Goal: Task Accomplishment & Management: Manage account settings

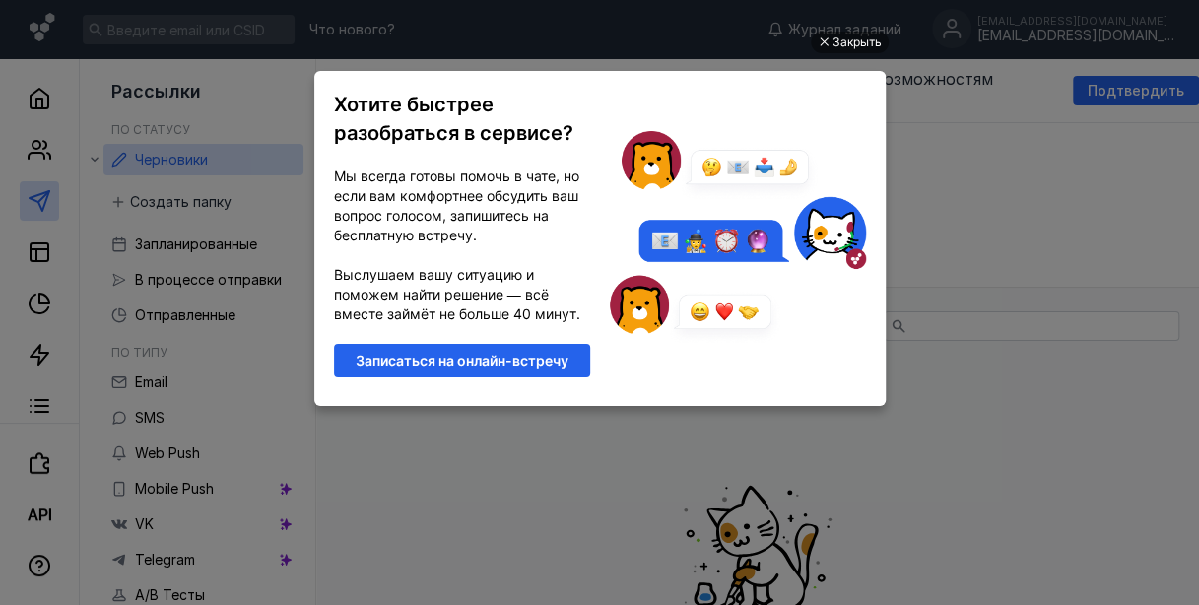
scroll to position [53, 0]
click at [849, 52] on div "Закрыть" at bounding box center [857, 43] width 49 height 22
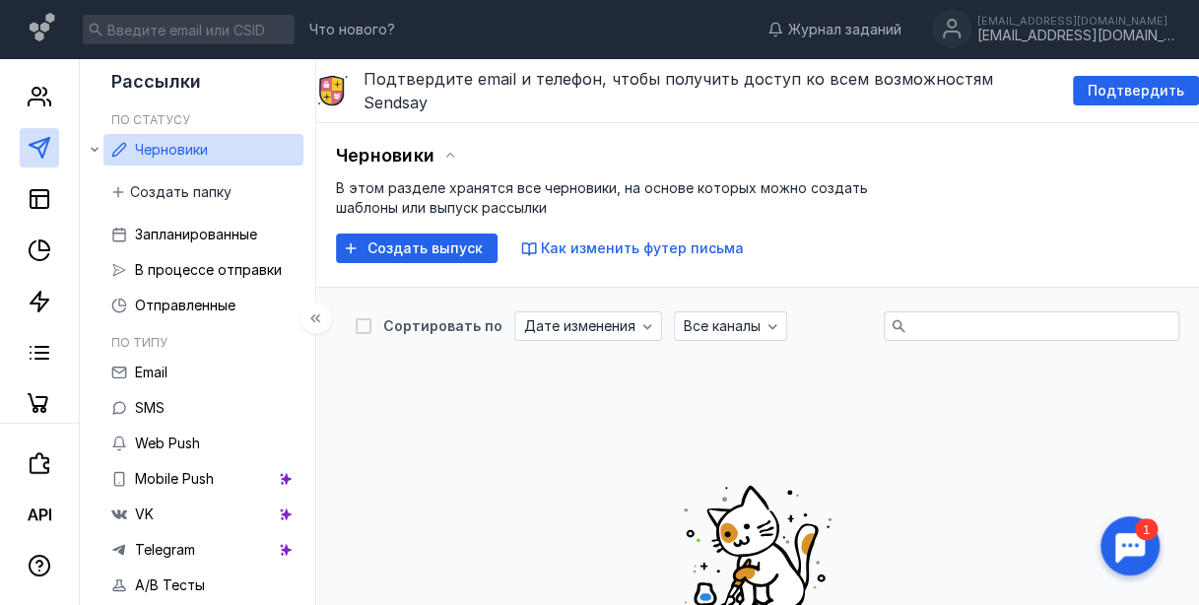
scroll to position [0, 0]
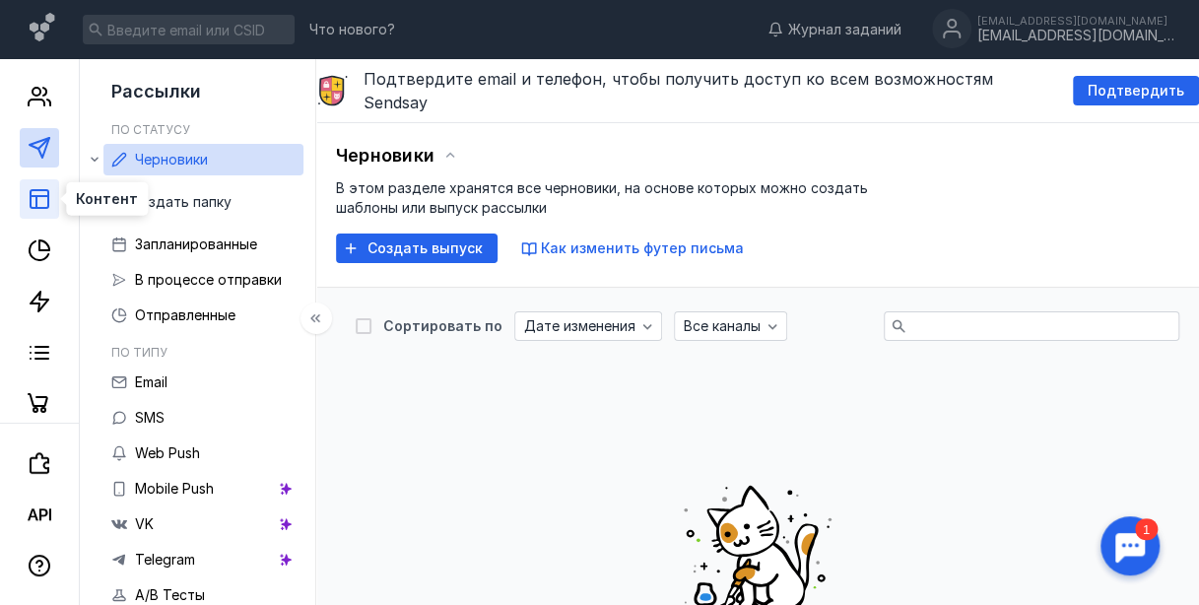
click at [43, 208] on rect at bounding box center [40, 199] width 18 height 18
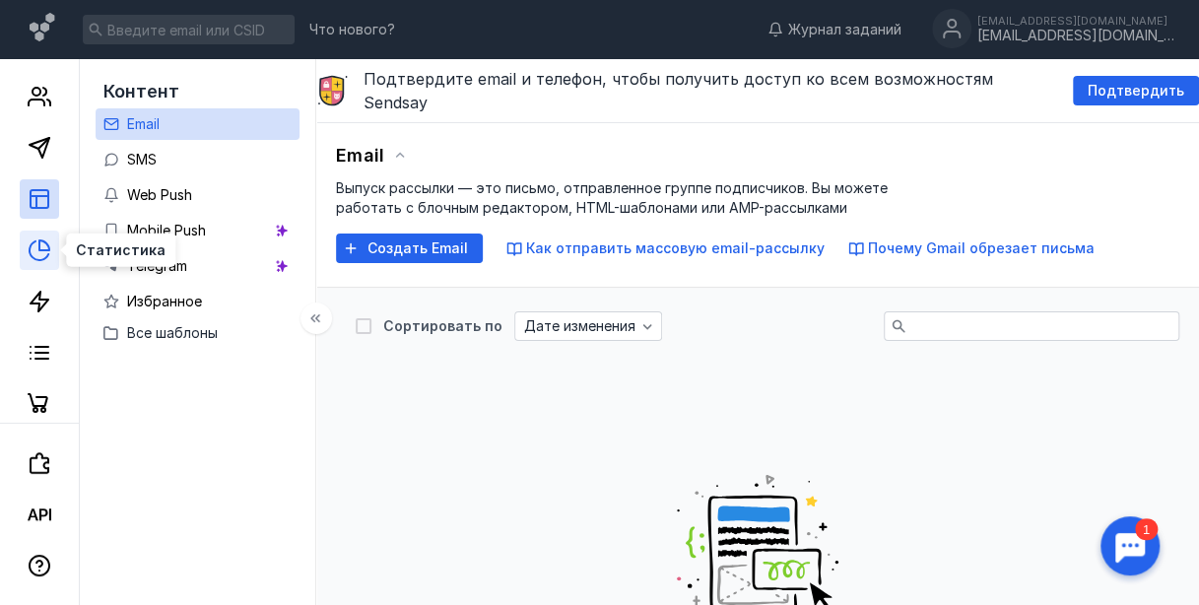
click at [45, 256] on icon at bounding box center [40, 251] width 24 height 24
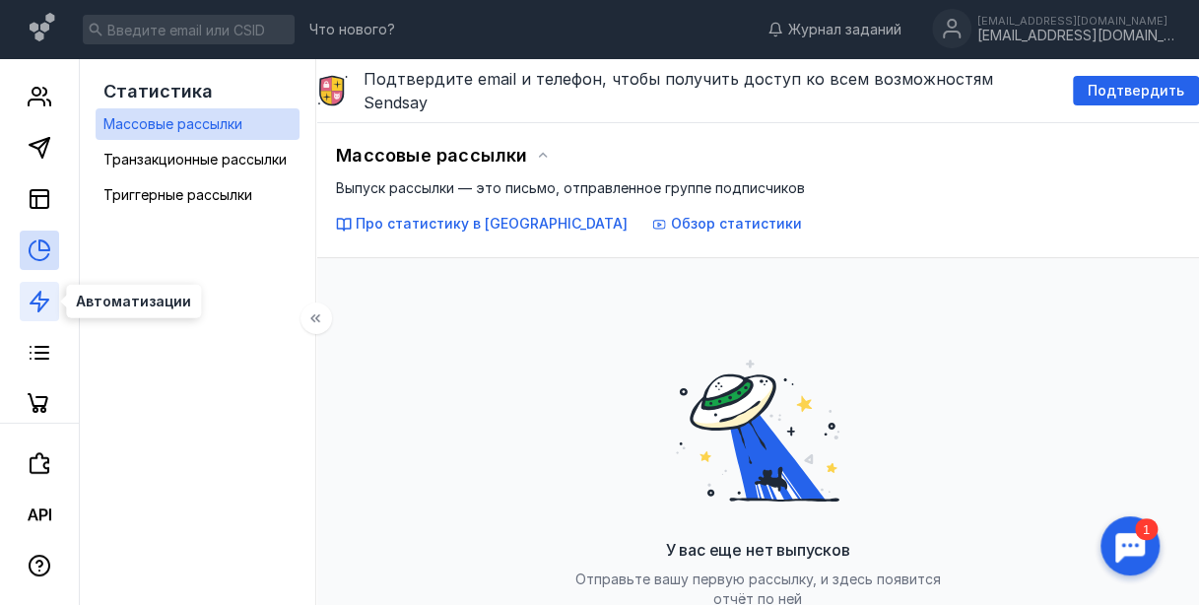
click at [44, 303] on polygon at bounding box center [40, 302] width 18 height 20
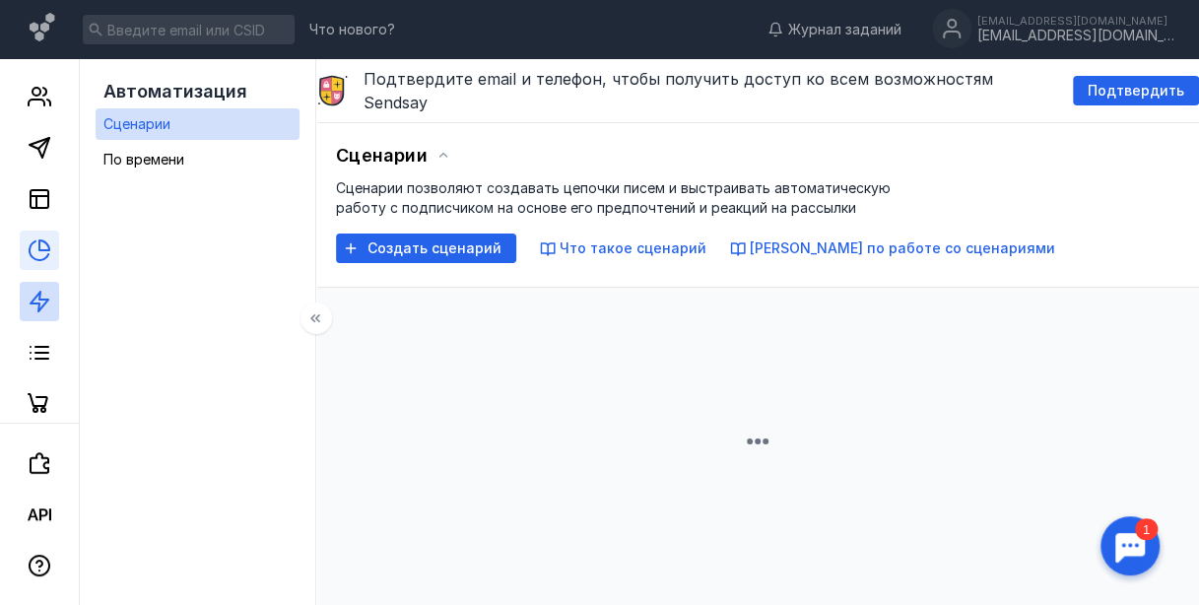
click at [35, 261] on link at bounding box center [39, 250] width 39 height 39
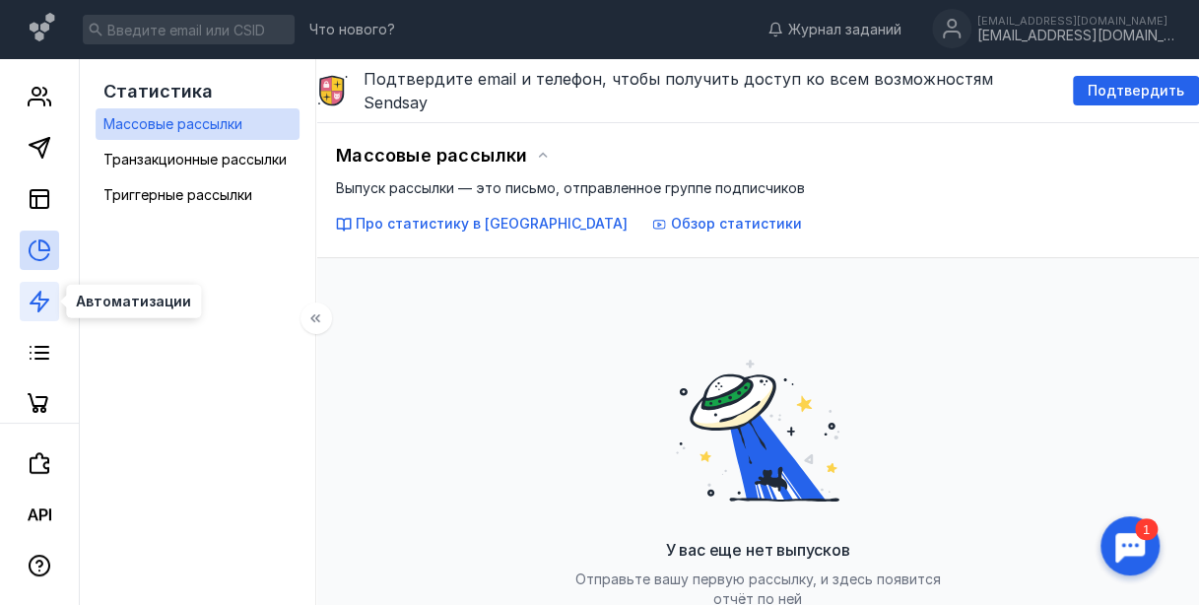
click at [40, 300] on icon at bounding box center [40, 302] width 24 height 24
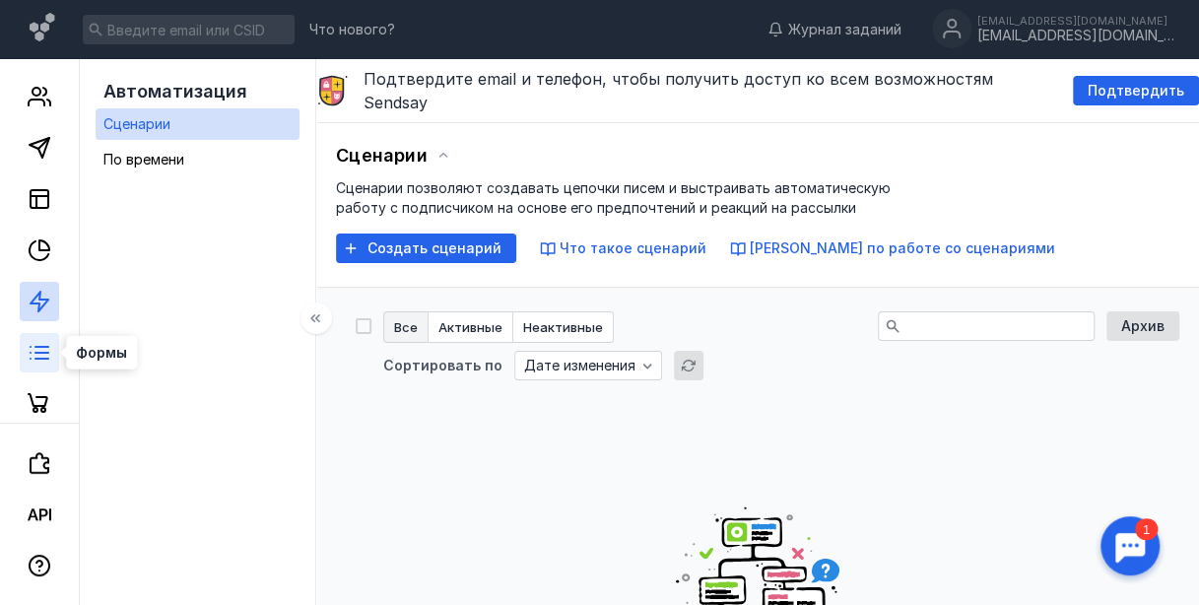
click at [47, 351] on icon at bounding box center [40, 353] width 24 height 24
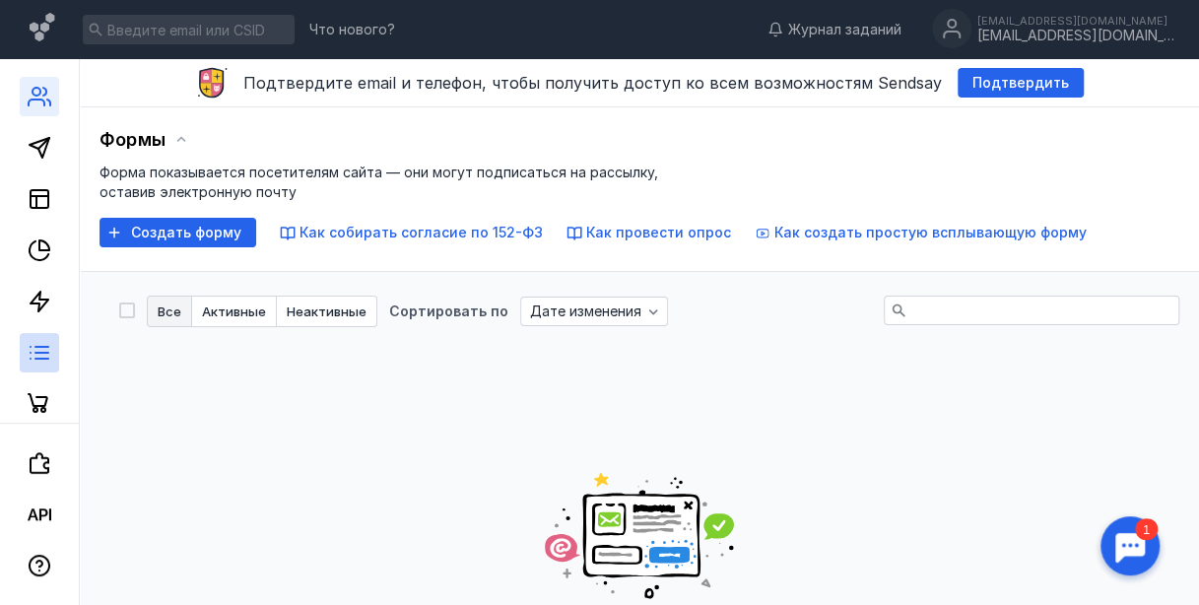
click at [32, 81] on link at bounding box center [39, 96] width 39 height 39
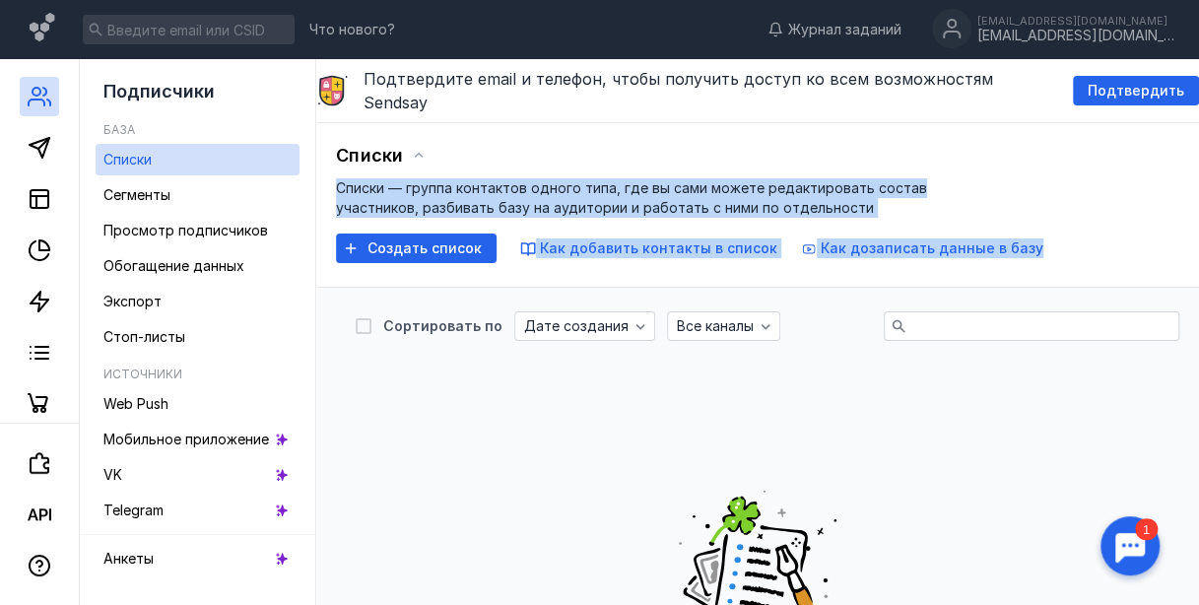
drag, startPoint x: 1198, startPoint y: 138, endPoint x: 1212, endPoint y: 260, distance: 123.0
click at [1100, 195] on div "Списки Списки — группа контактов одного типа, где вы сами можете редактировать …" at bounding box center [758, 202] width 844 height 122
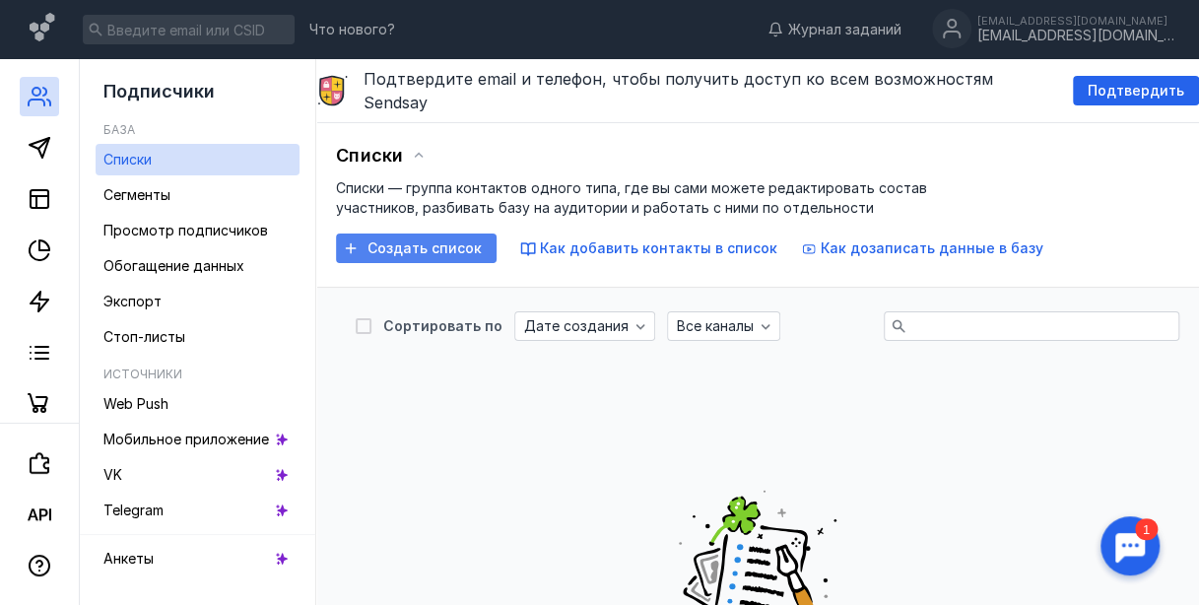
click at [416, 240] on span "Создать список" at bounding box center [425, 248] width 114 height 17
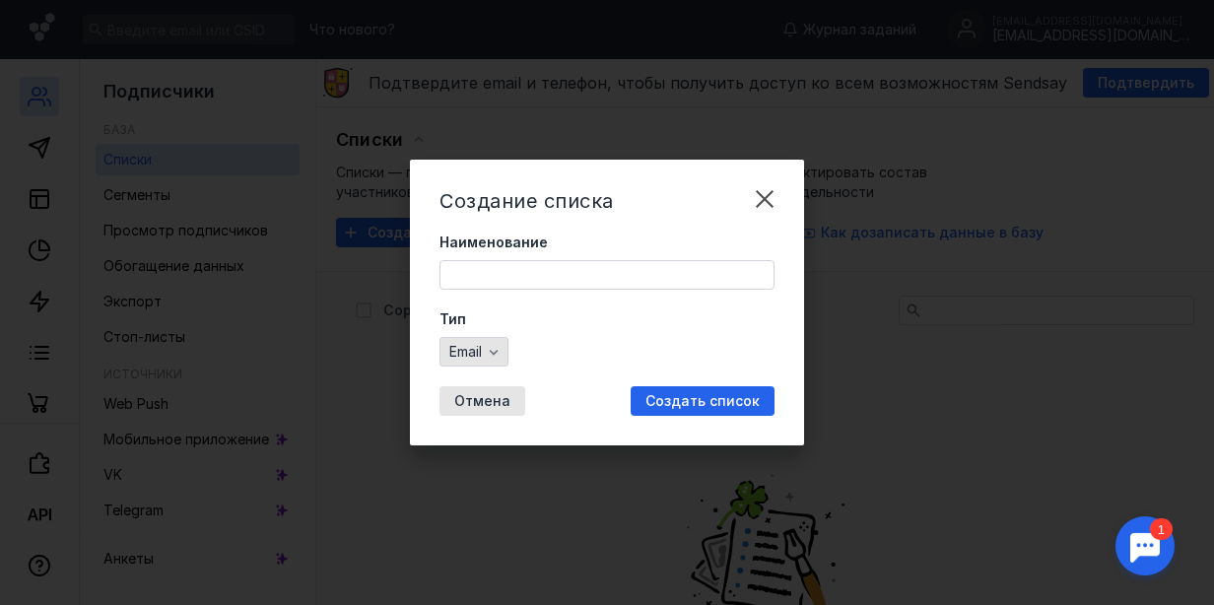
click at [502, 349] on icon "button" at bounding box center [494, 352] width 16 height 16
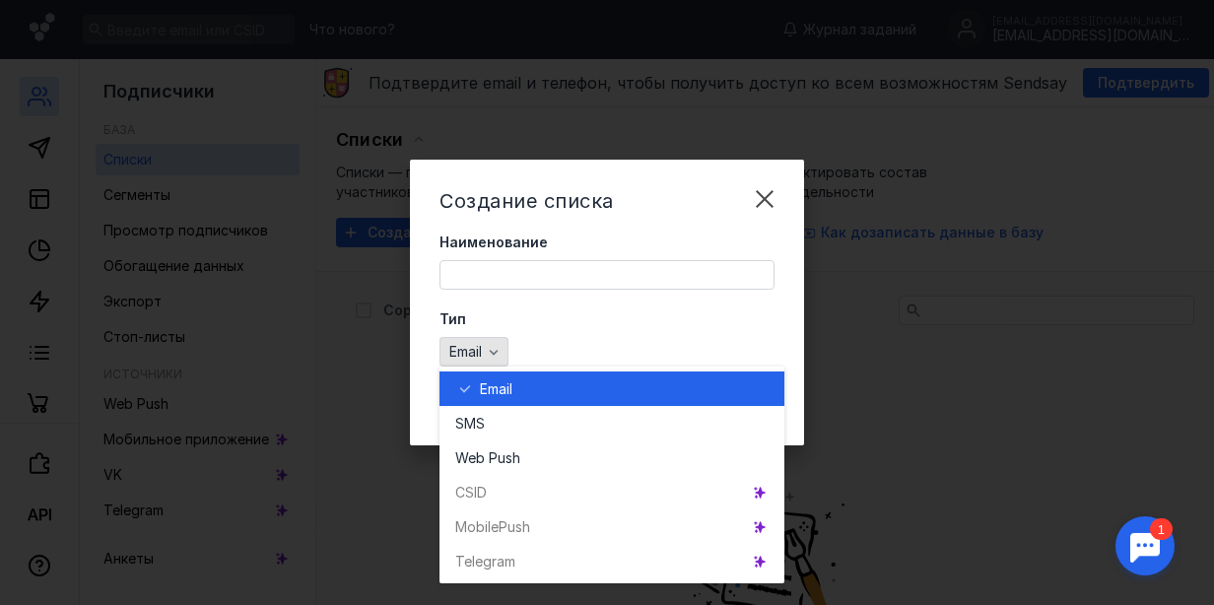
click at [502, 349] on icon "button" at bounding box center [494, 352] width 16 height 16
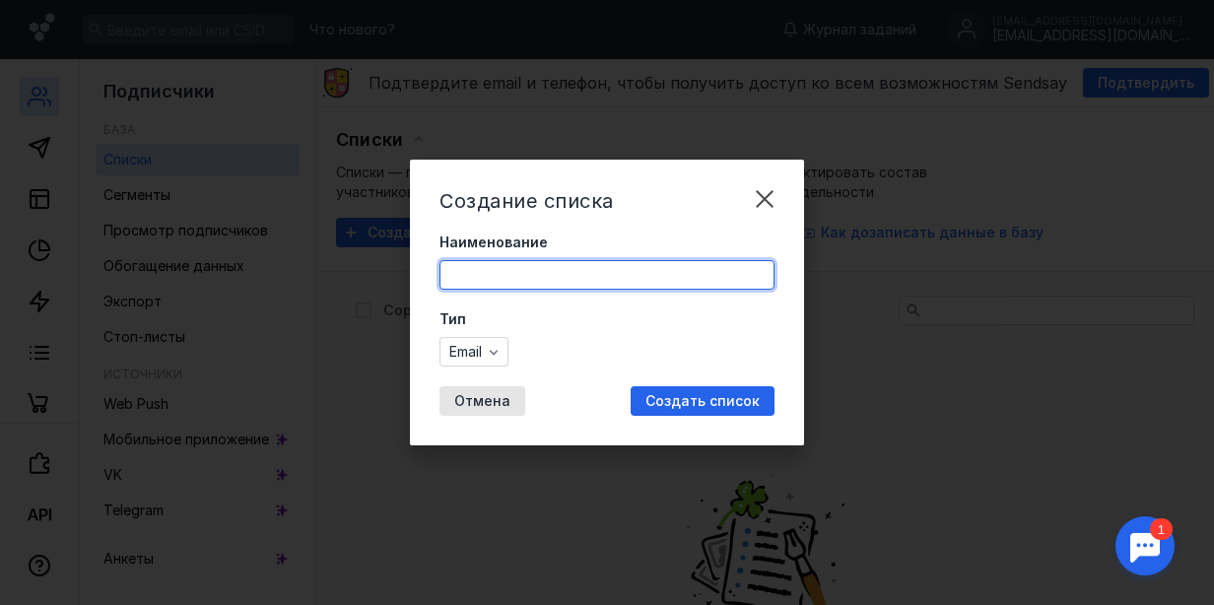
click at [637, 284] on input "Наименование" at bounding box center [607, 275] width 333 height 28
type input "Рассылки"
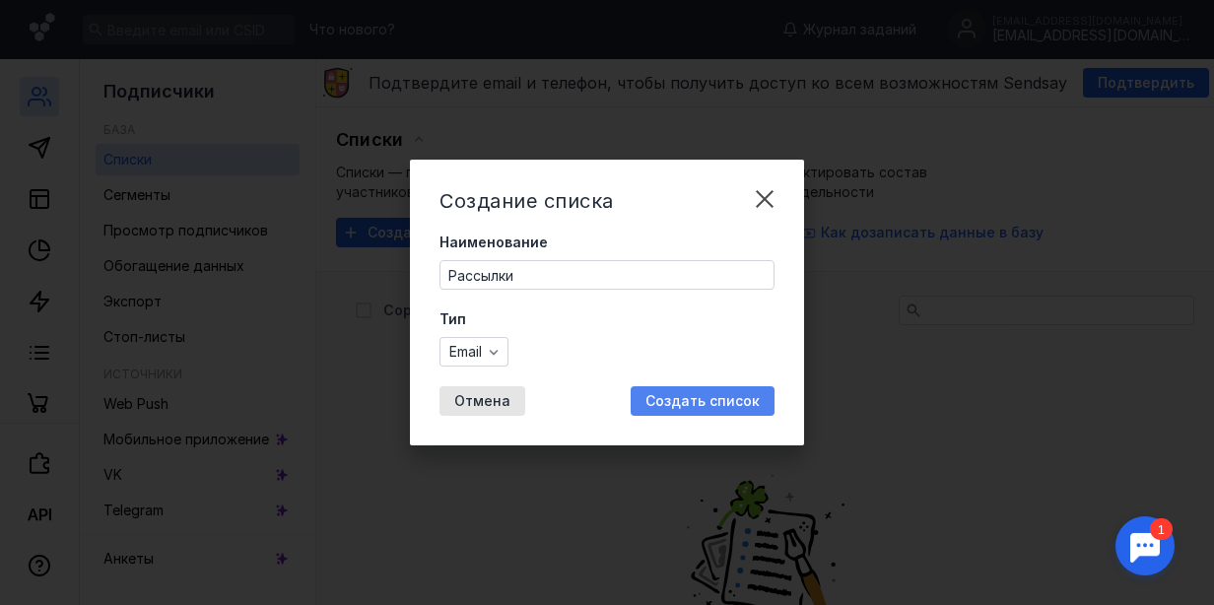
click at [696, 393] on span "Создать список" at bounding box center [703, 401] width 114 height 17
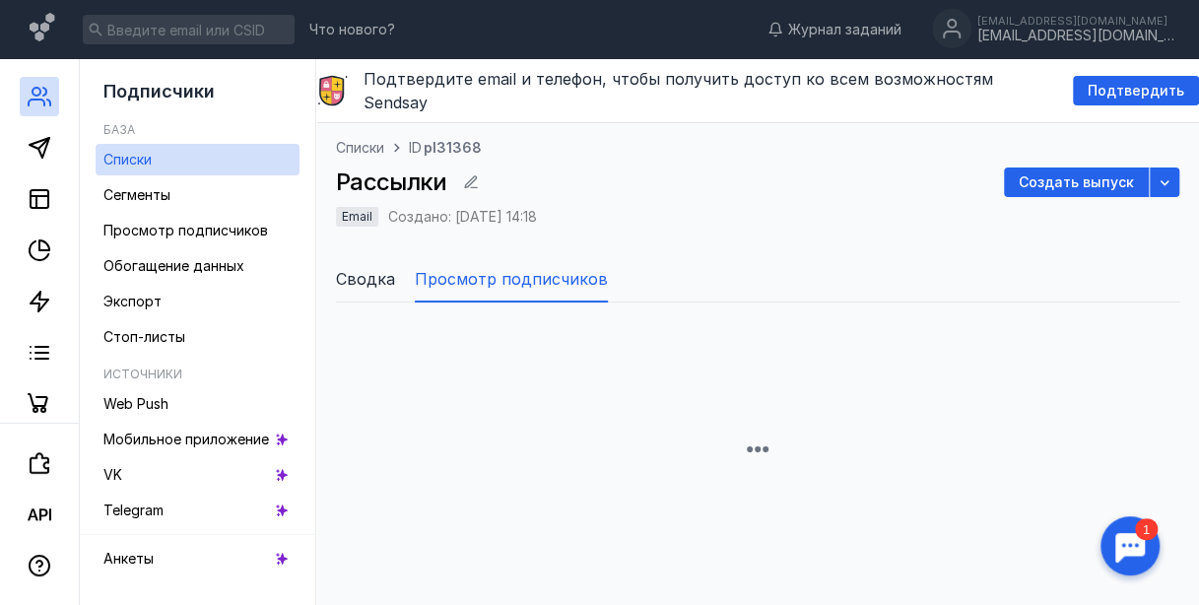
click at [696, 393] on div at bounding box center [758, 449] width 844 height 293
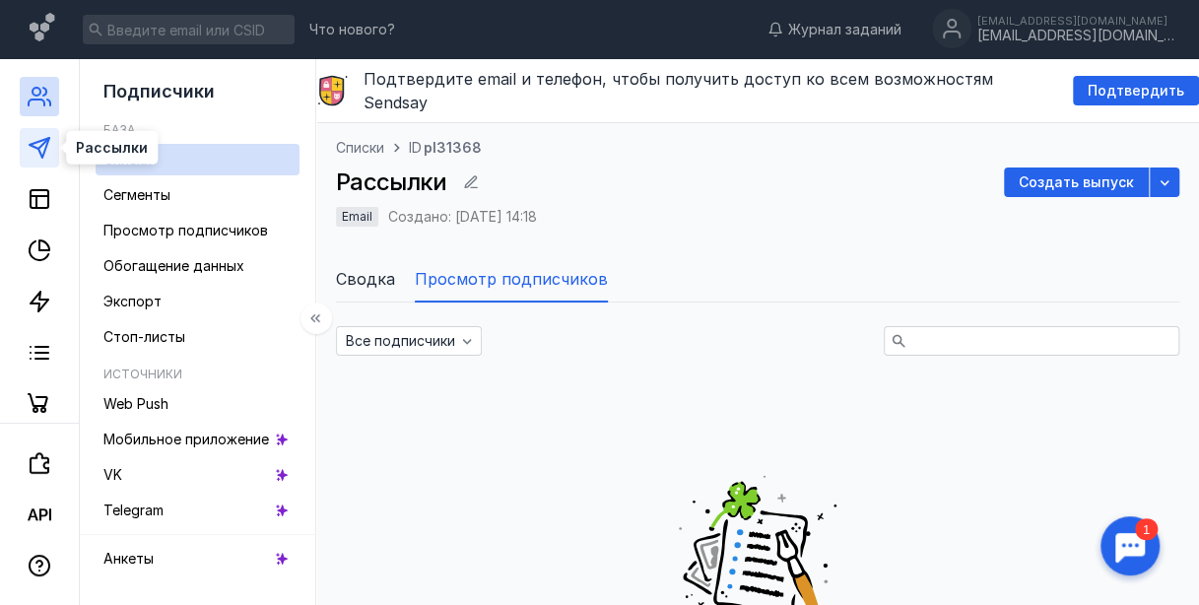
click at [37, 146] on icon at bounding box center [40, 148] width 24 height 24
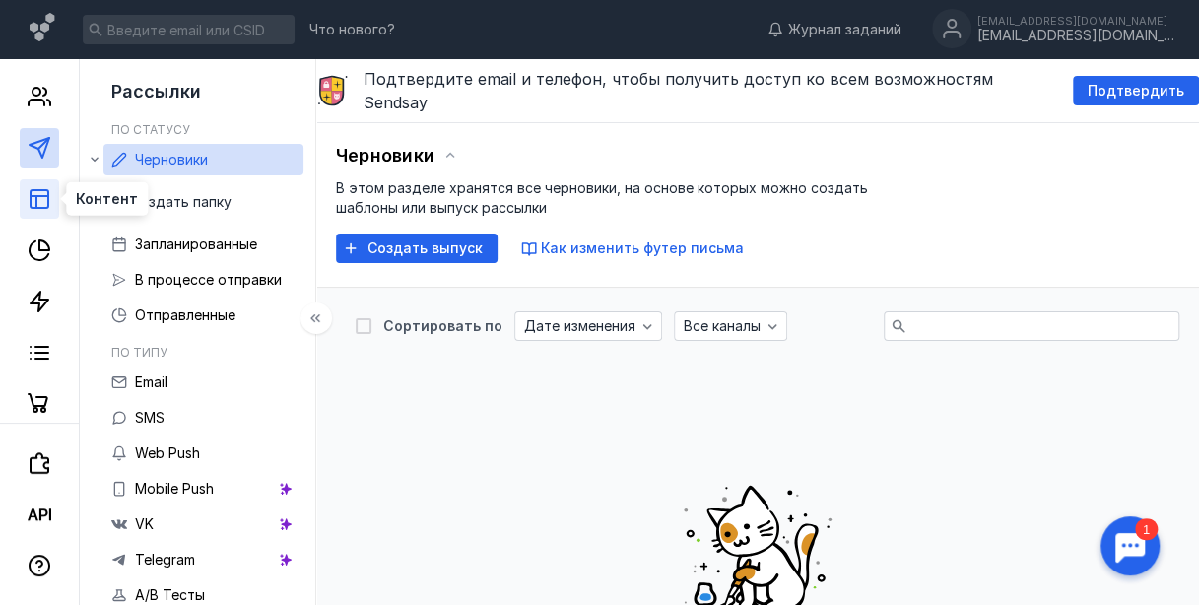
click at [45, 201] on icon at bounding box center [40, 199] width 24 height 24
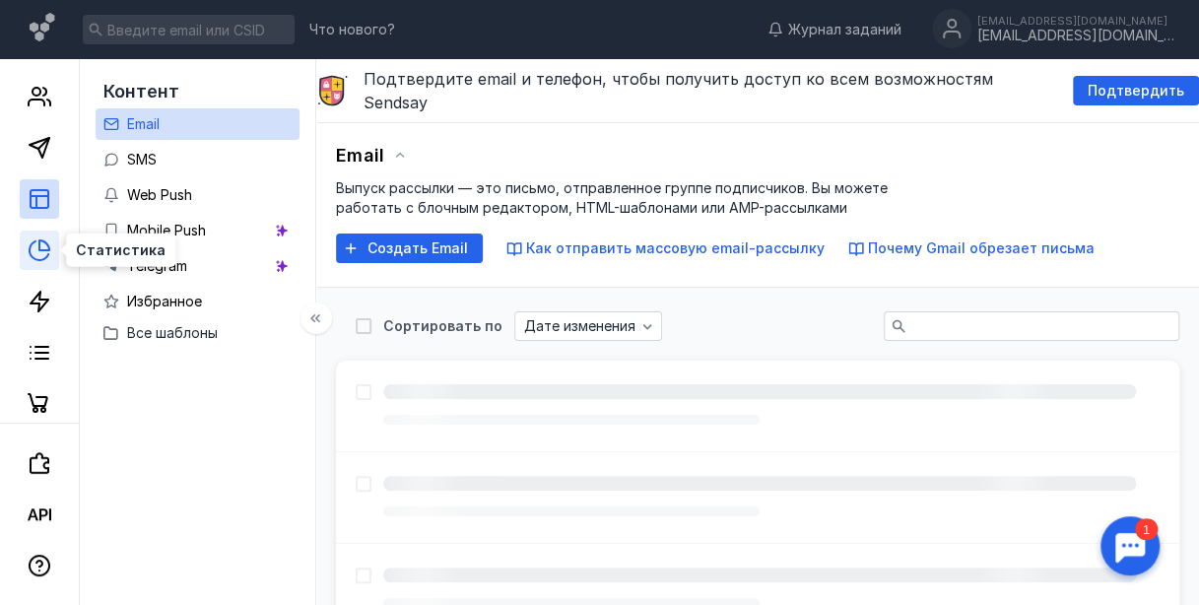
click at [43, 250] on icon at bounding box center [40, 251] width 24 height 24
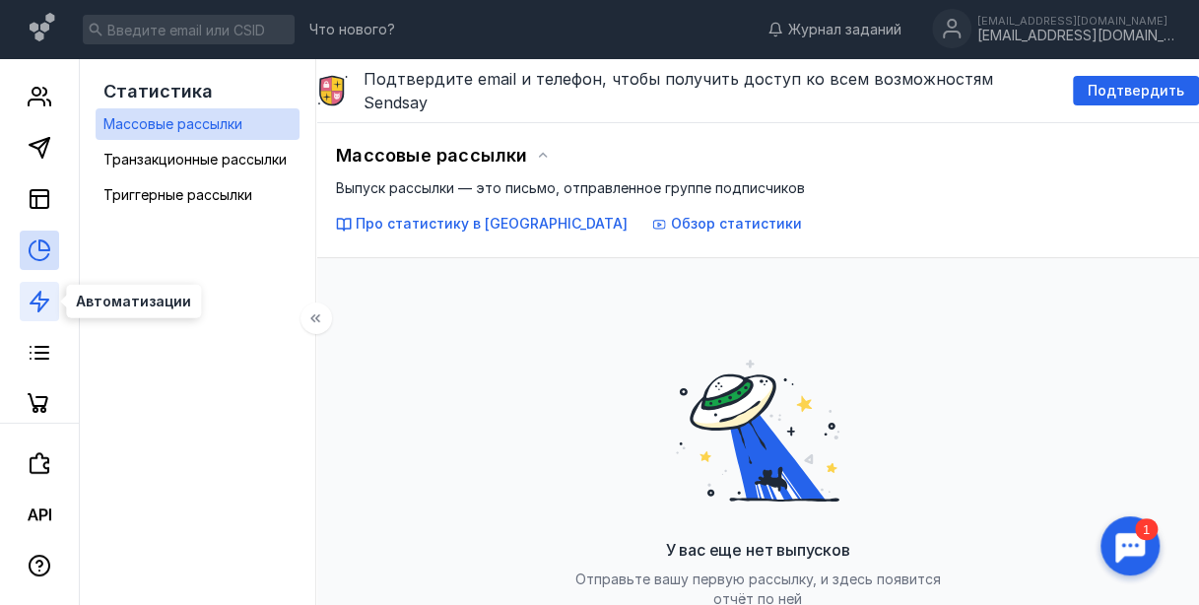
click at [48, 299] on polygon at bounding box center [40, 302] width 18 height 20
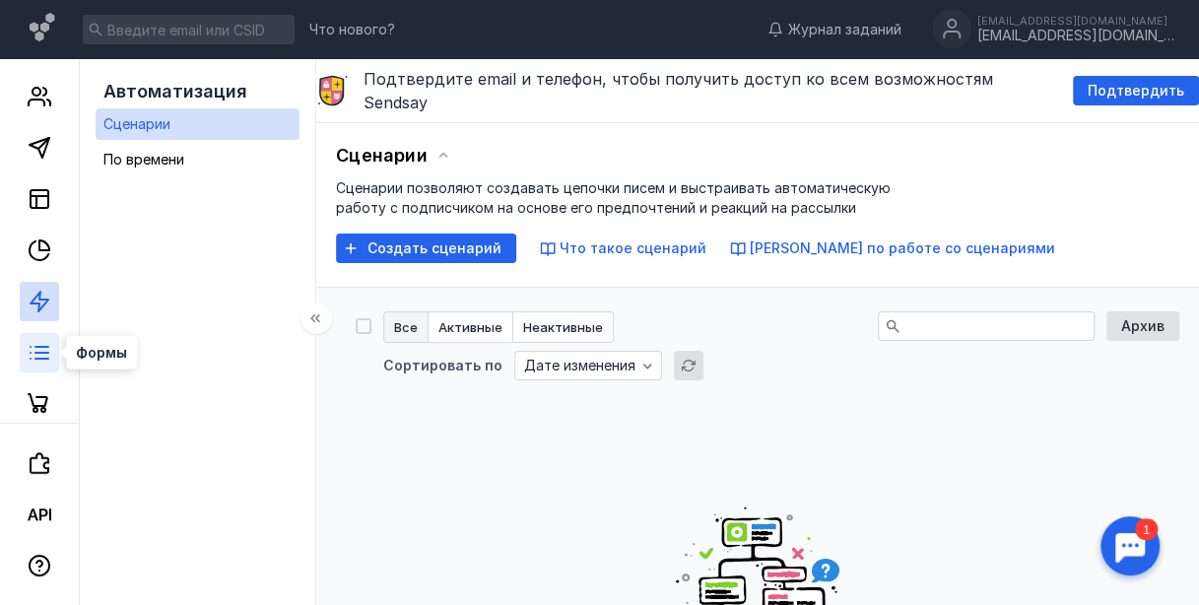
click at [42, 353] on icon at bounding box center [40, 353] width 24 height 24
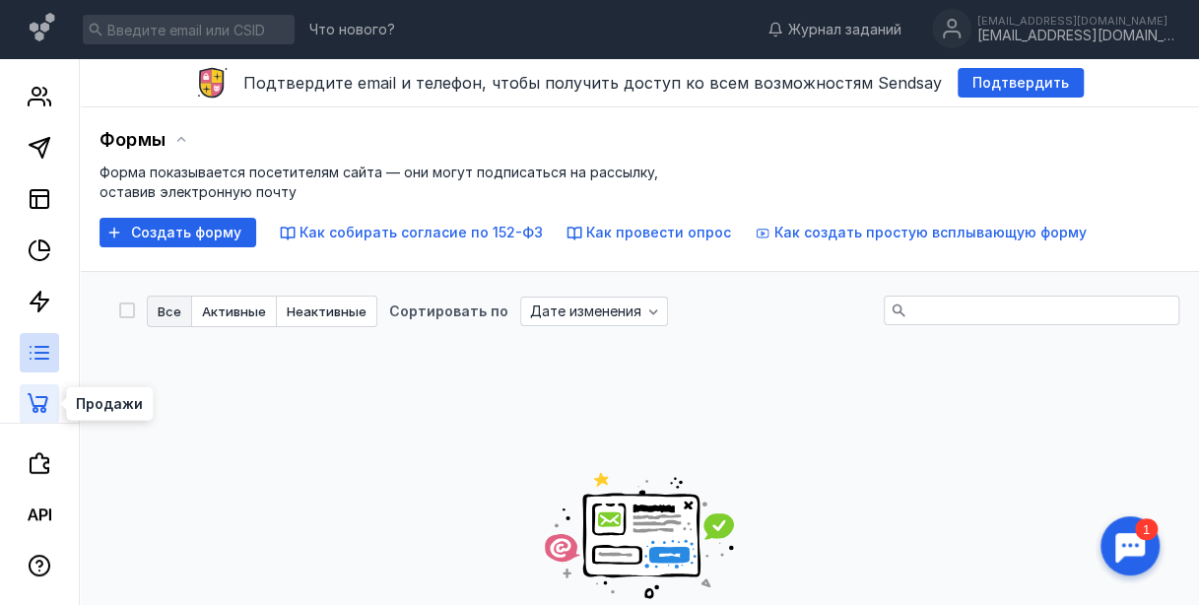
click at [45, 401] on icon at bounding box center [38, 403] width 21 height 20
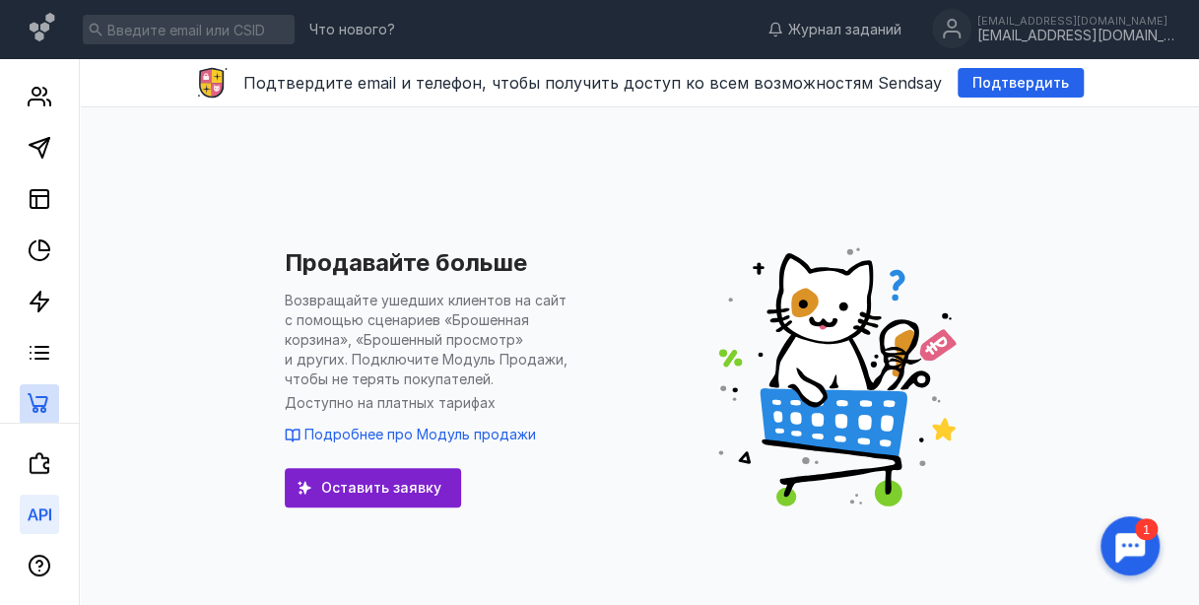
click at [44, 506] on icon at bounding box center [40, 515] width 24 height 24
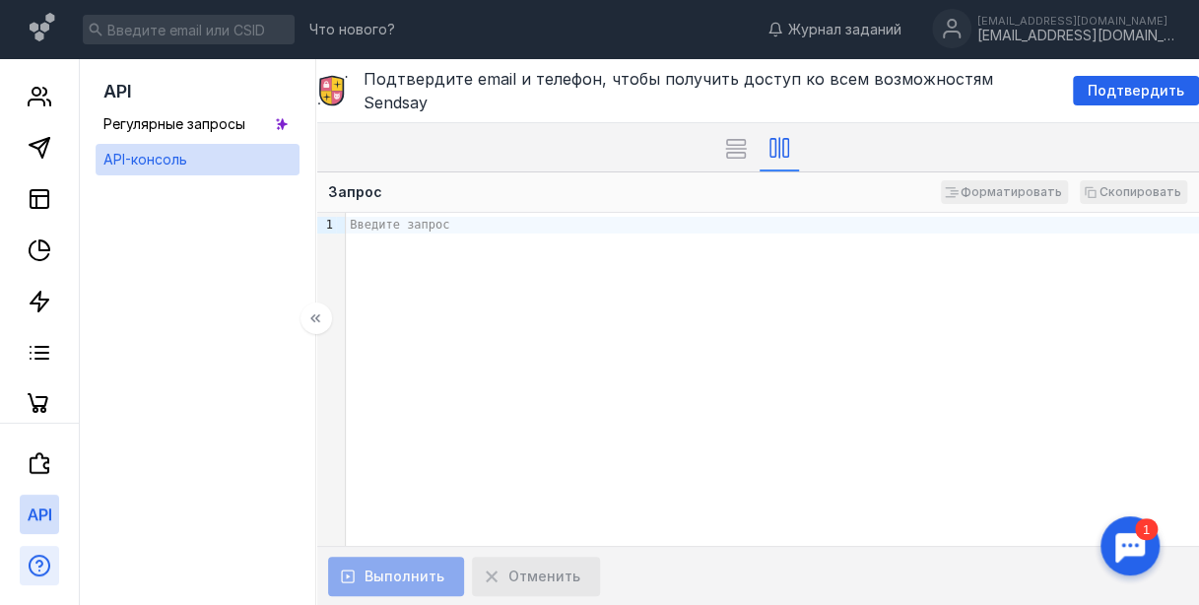
click at [43, 563] on icon "button" at bounding box center [39, 564] width 8 height 8
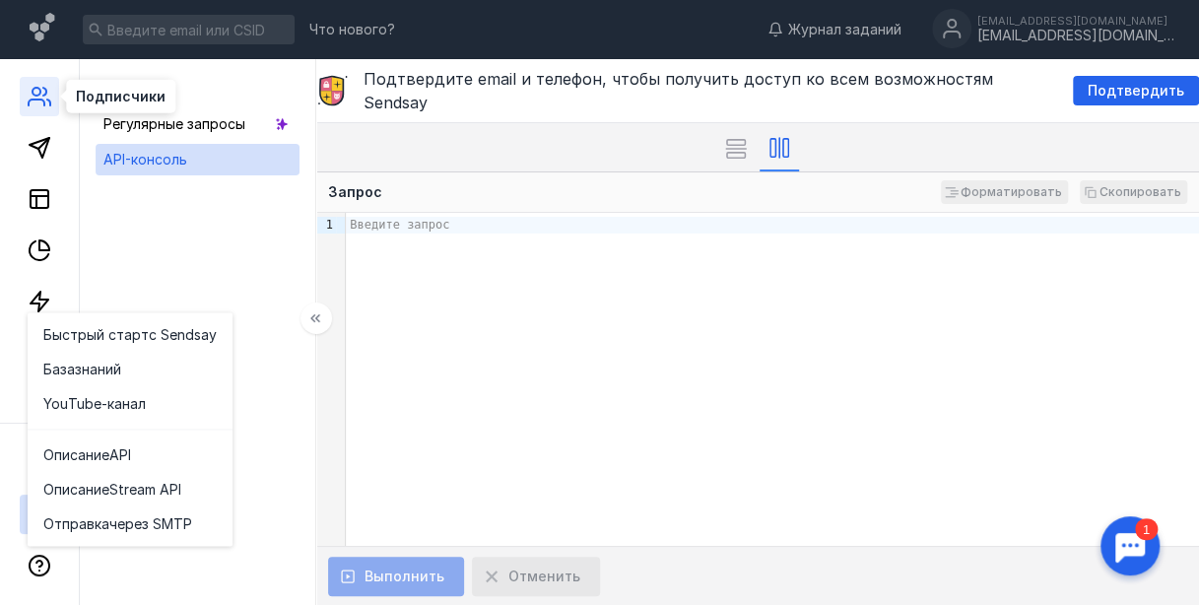
click at [43, 96] on icon at bounding box center [40, 97] width 24 height 24
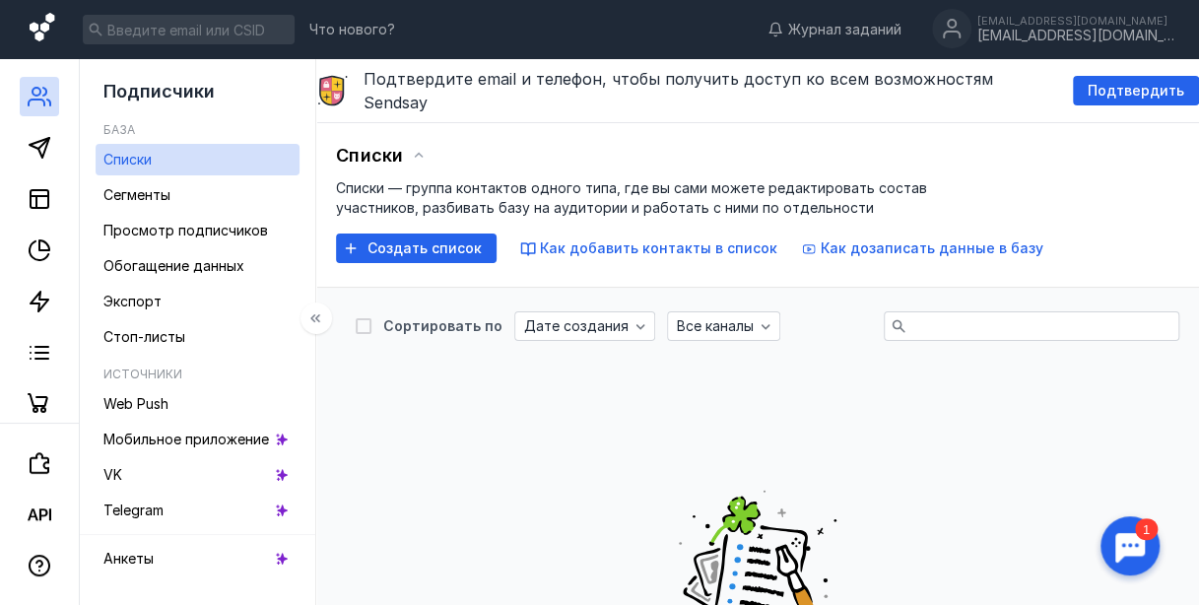
click at [34, 33] on icon at bounding box center [44, 30] width 29 height 34
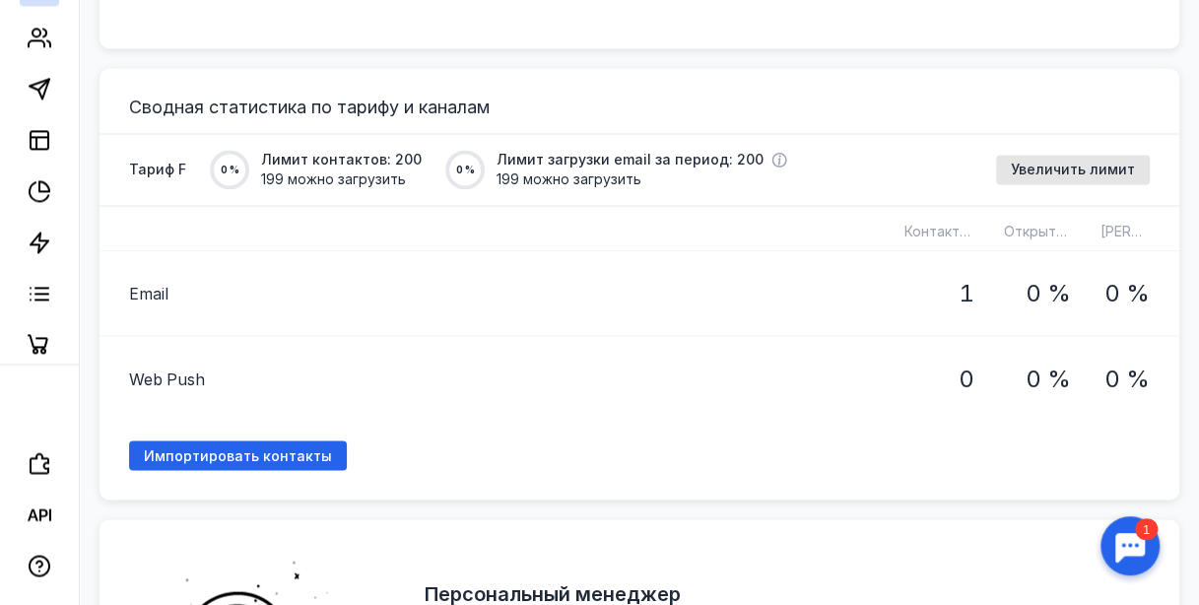
scroll to position [1475, 0]
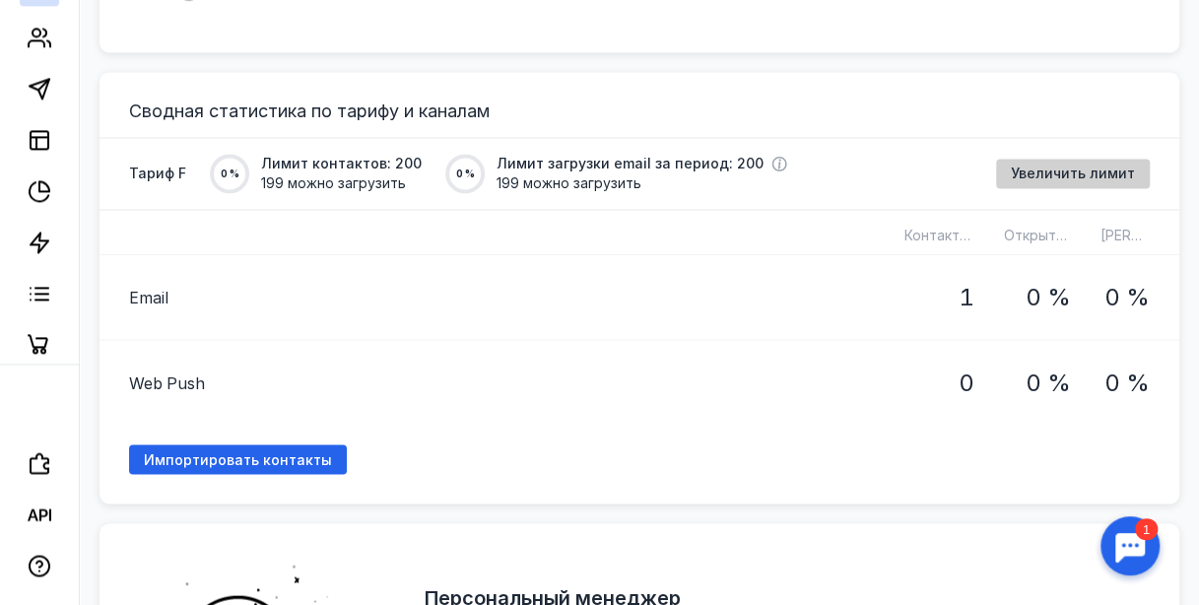
click at [1086, 166] on span "Увеличить лимит" at bounding box center [1073, 174] width 124 height 17
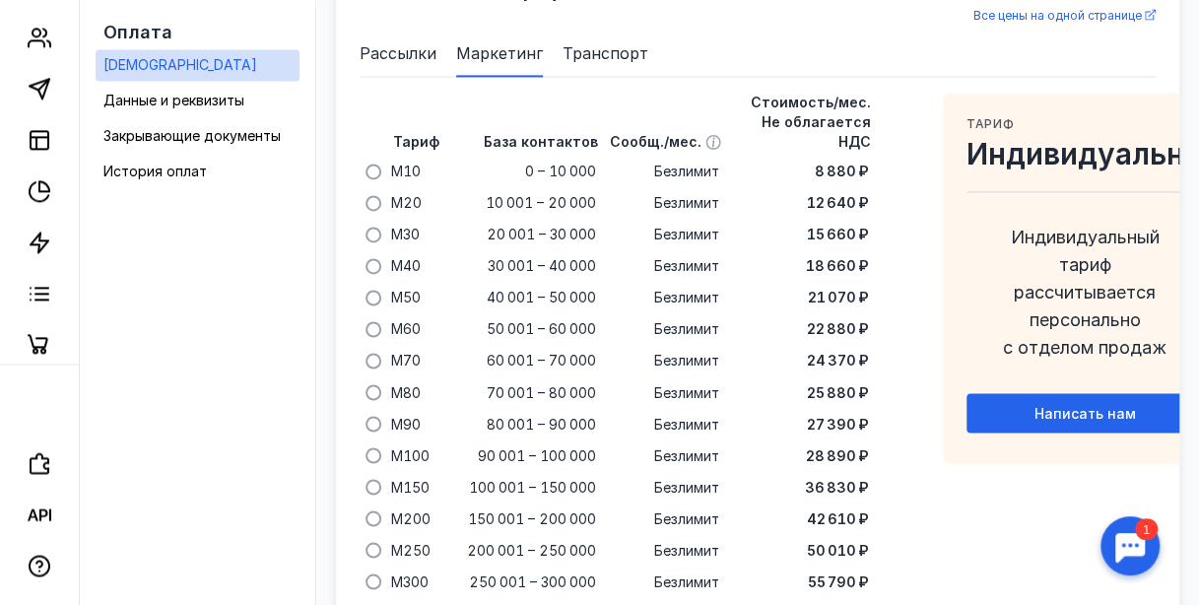
click at [1086, 165] on div "Тариф Индивидуальный Индивидуальный тариф рассчитывается персонально с отделом …" at bounding box center [1085, 279] width 284 height 372
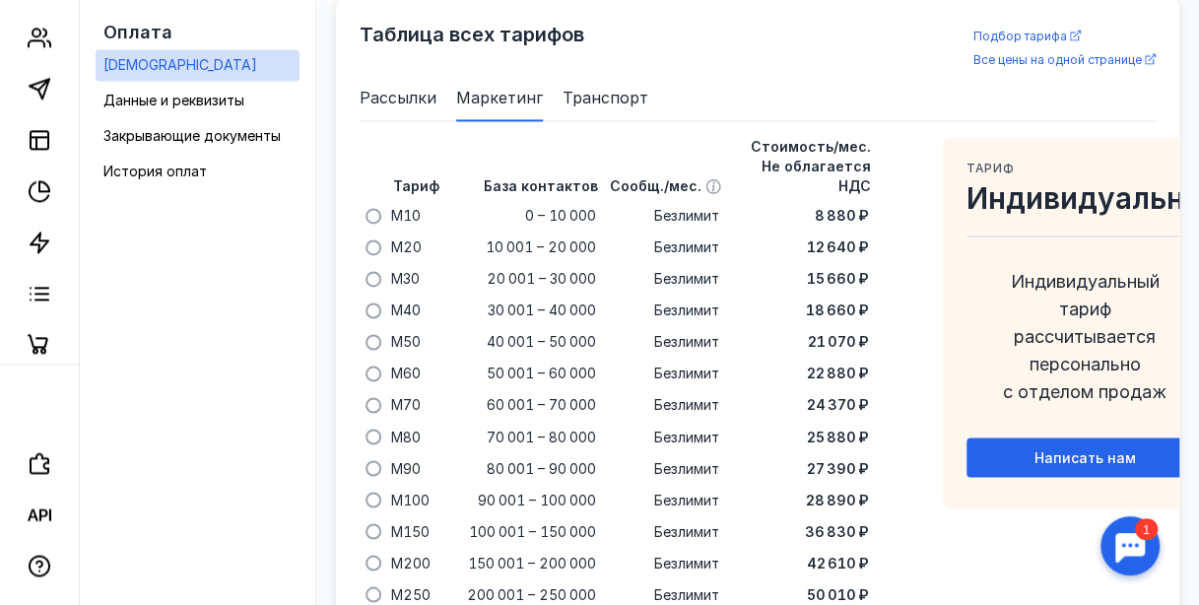
click at [436, 109] on span "Рассылки" at bounding box center [398, 98] width 77 height 24
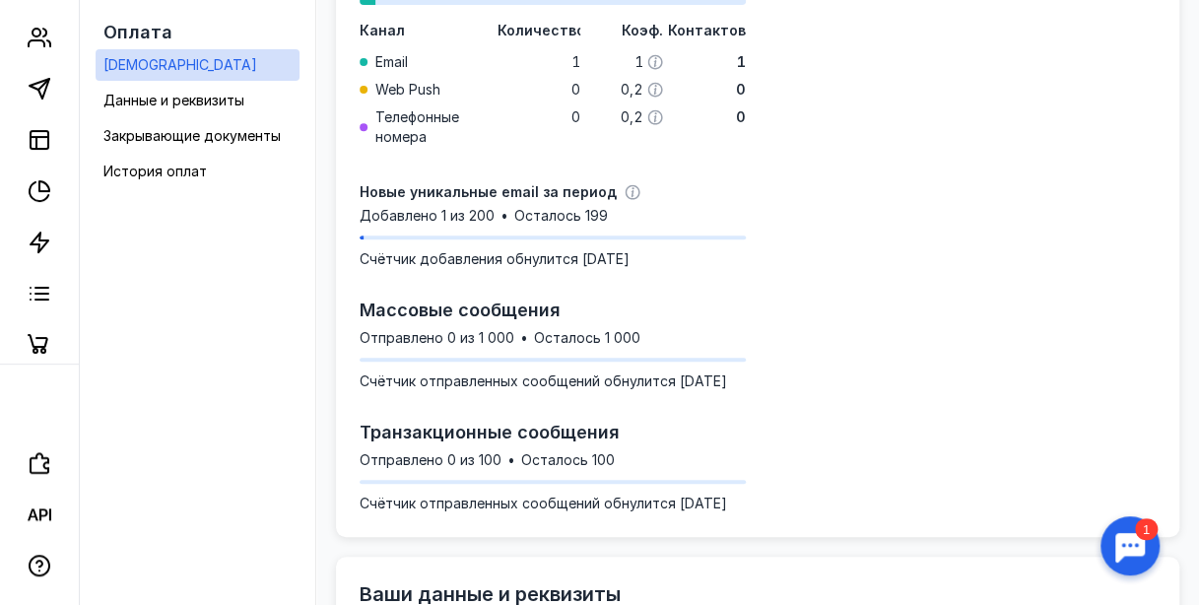
scroll to position [334, 0]
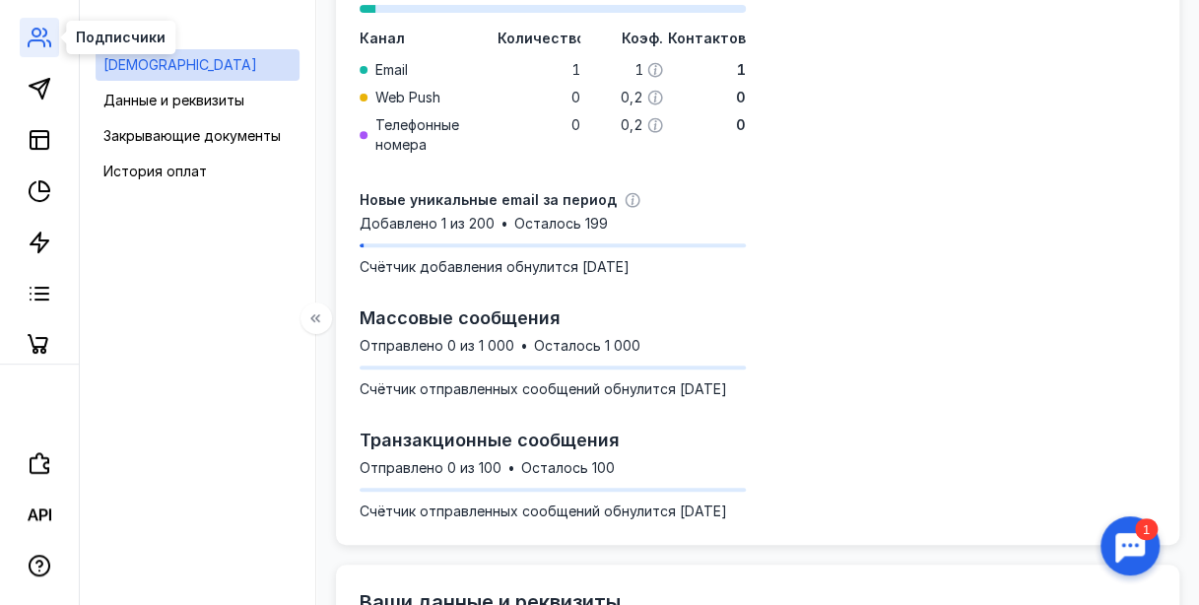
click at [34, 37] on icon at bounding box center [40, 38] width 24 height 24
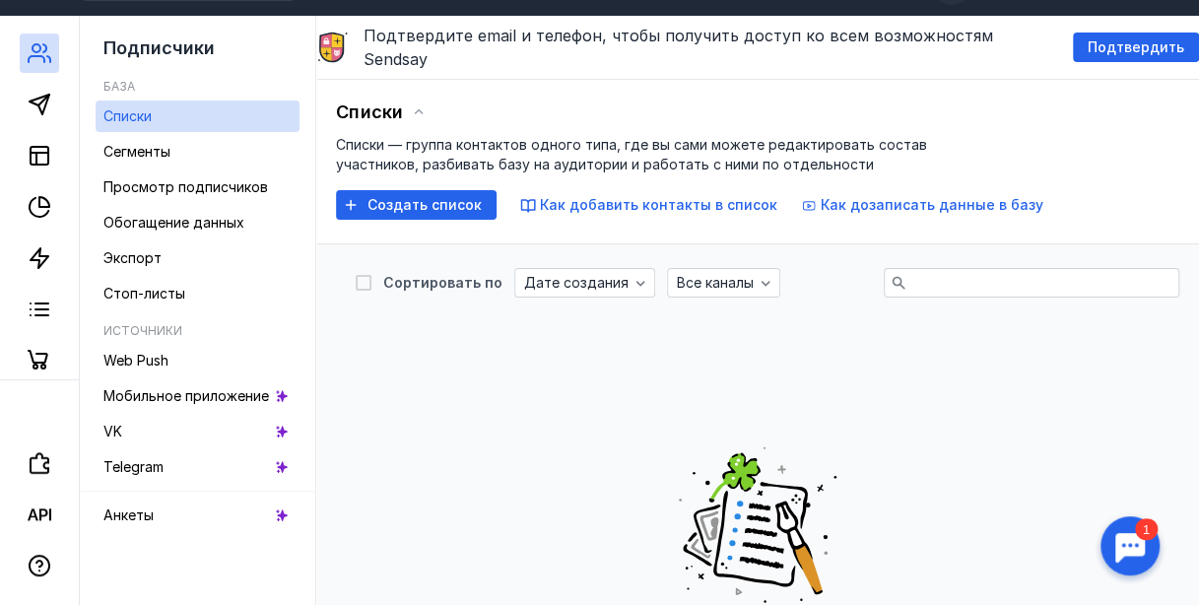
scroll to position [34, 0]
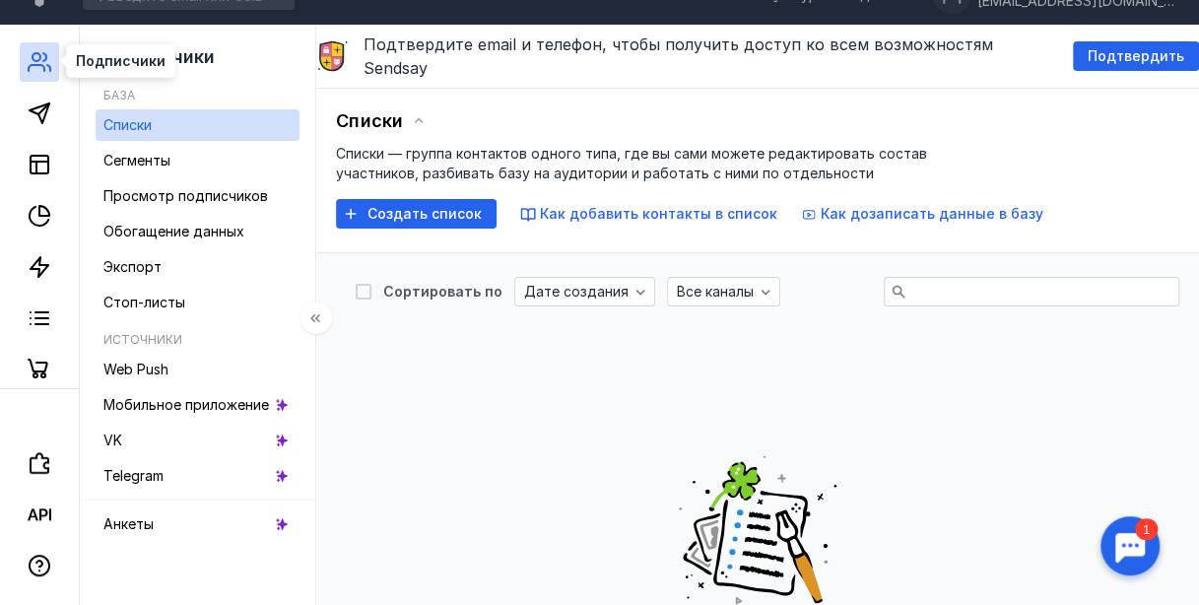
click at [37, 69] on icon at bounding box center [40, 62] width 24 height 24
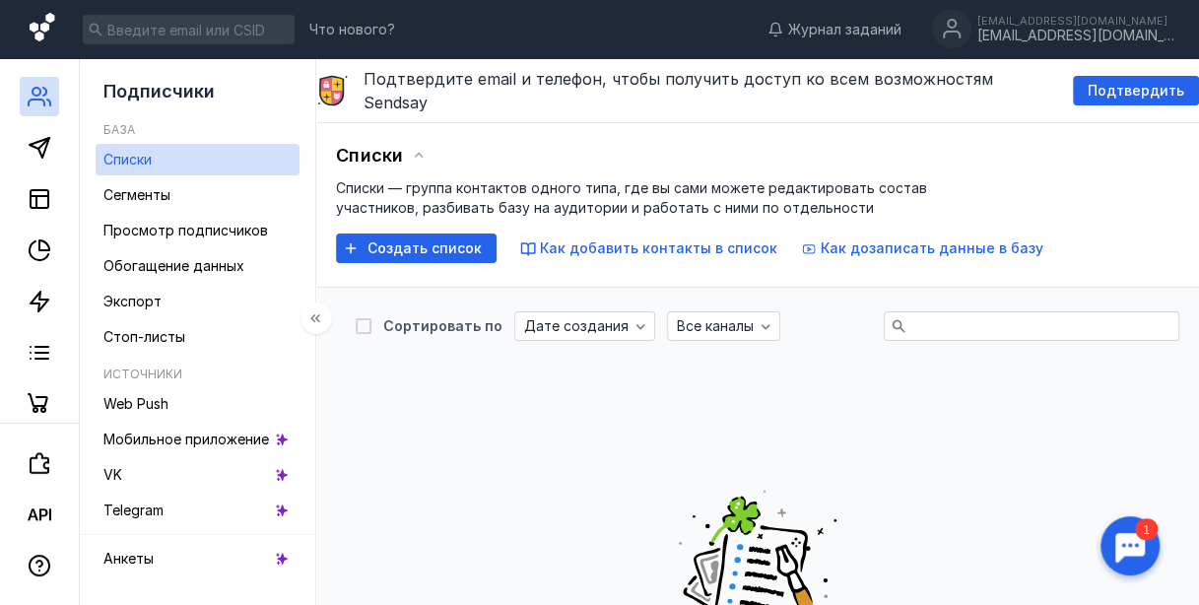
click at [46, 28] on icon at bounding box center [42, 27] width 25 height 29
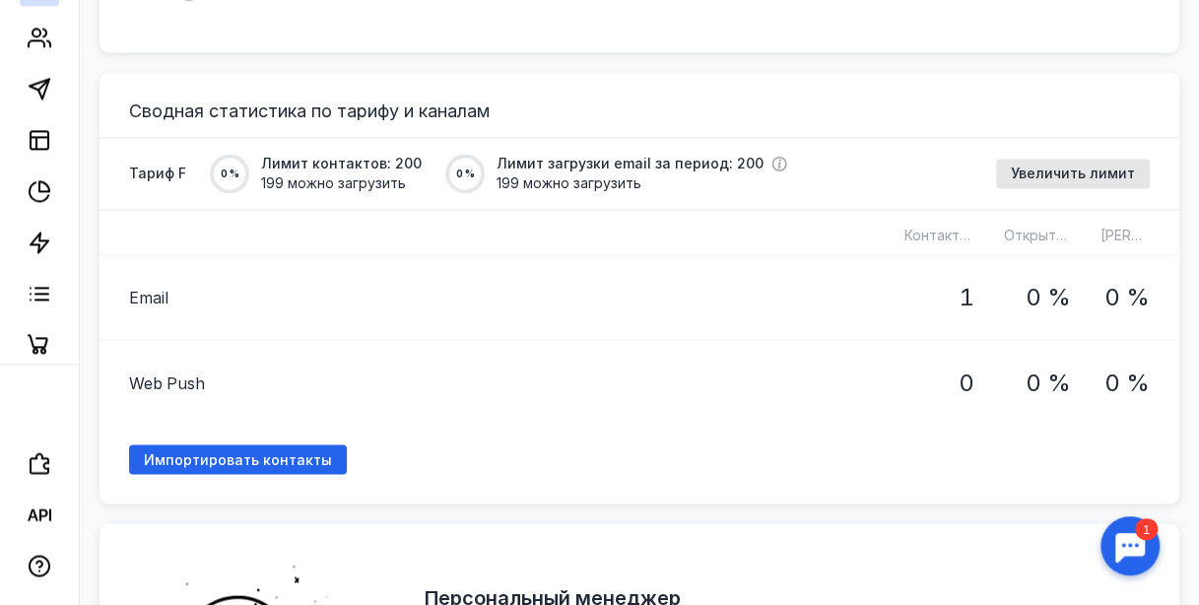
scroll to position [1479, 0]
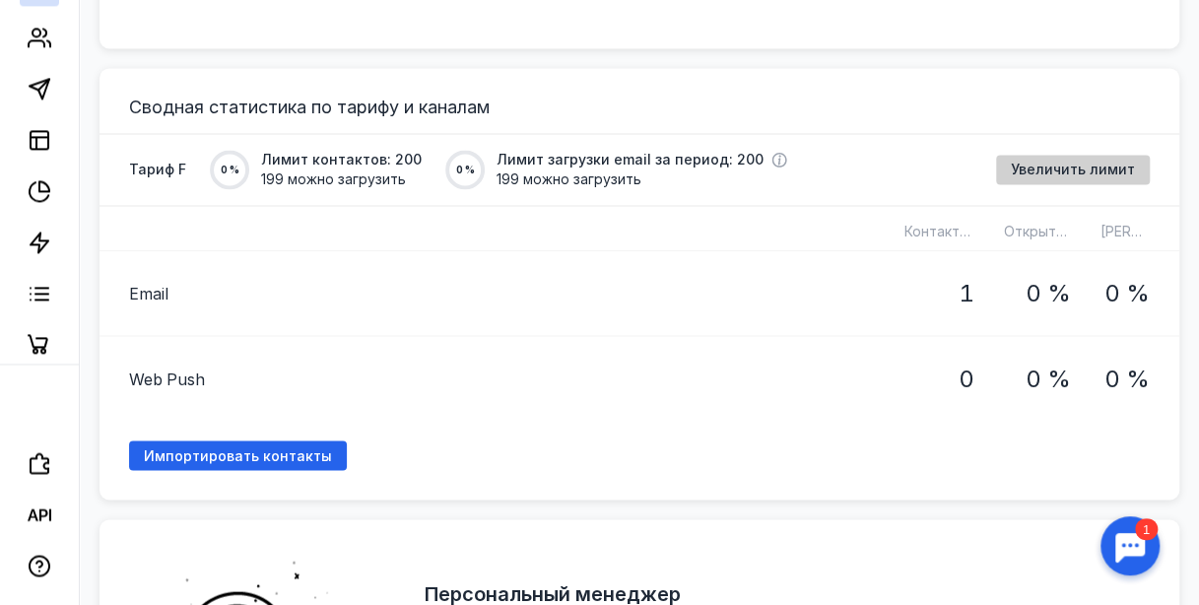
click at [1070, 164] on span "Увеличить лимит" at bounding box center [1073, 170] width 124 height 17
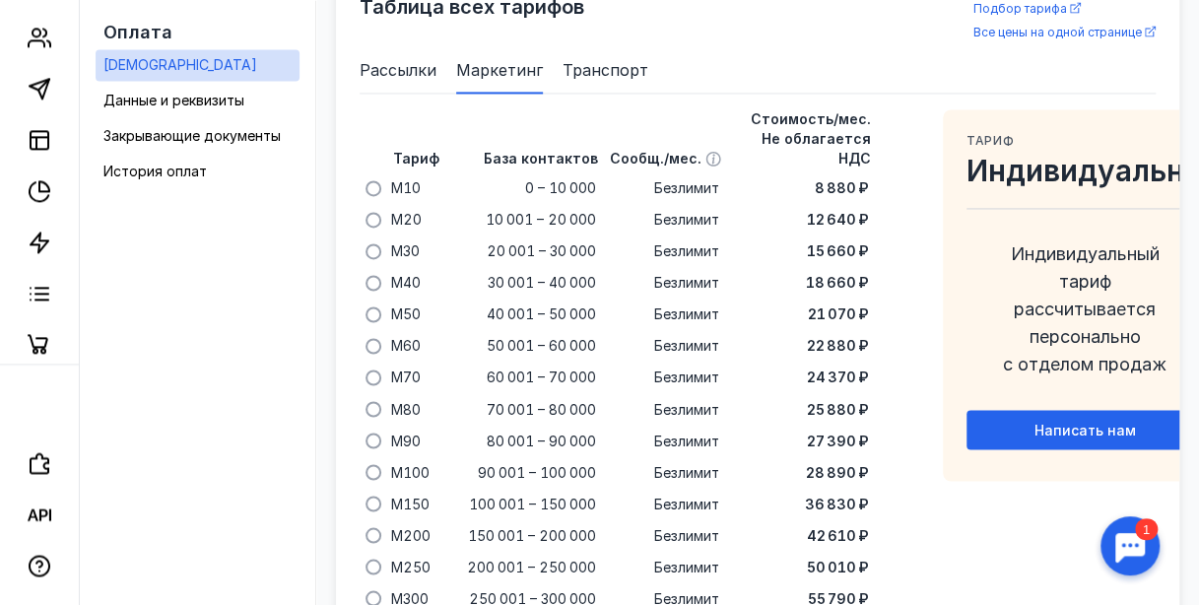
scroll to position [1377, 0]
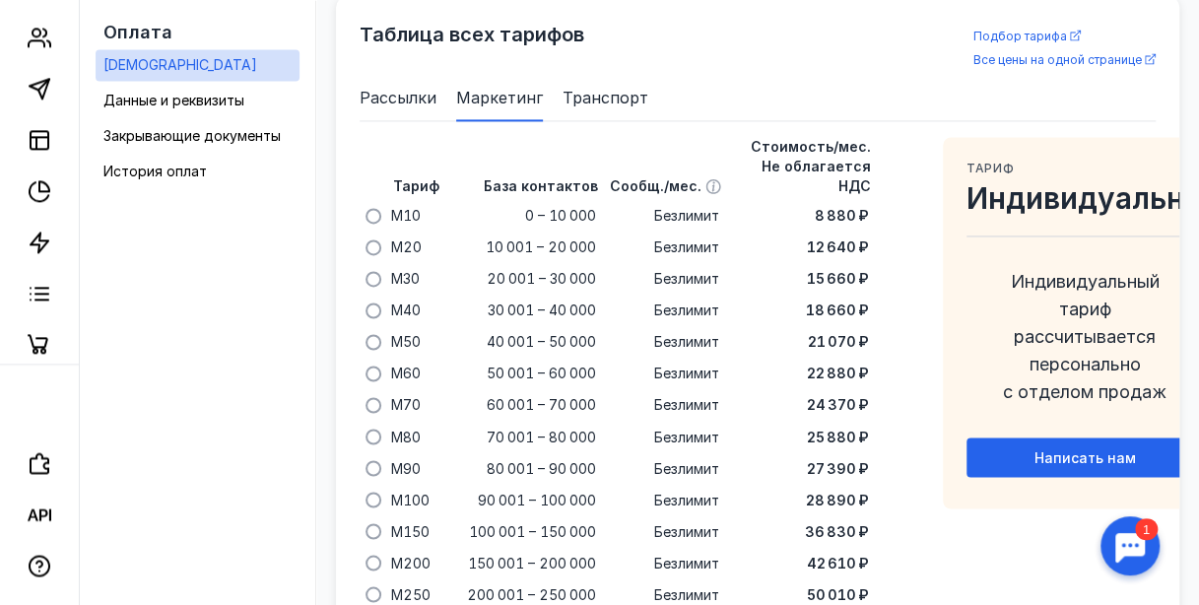
click at [422, 109] on span "Рассылки" at bounding box center [398, 98] width 77 height 24
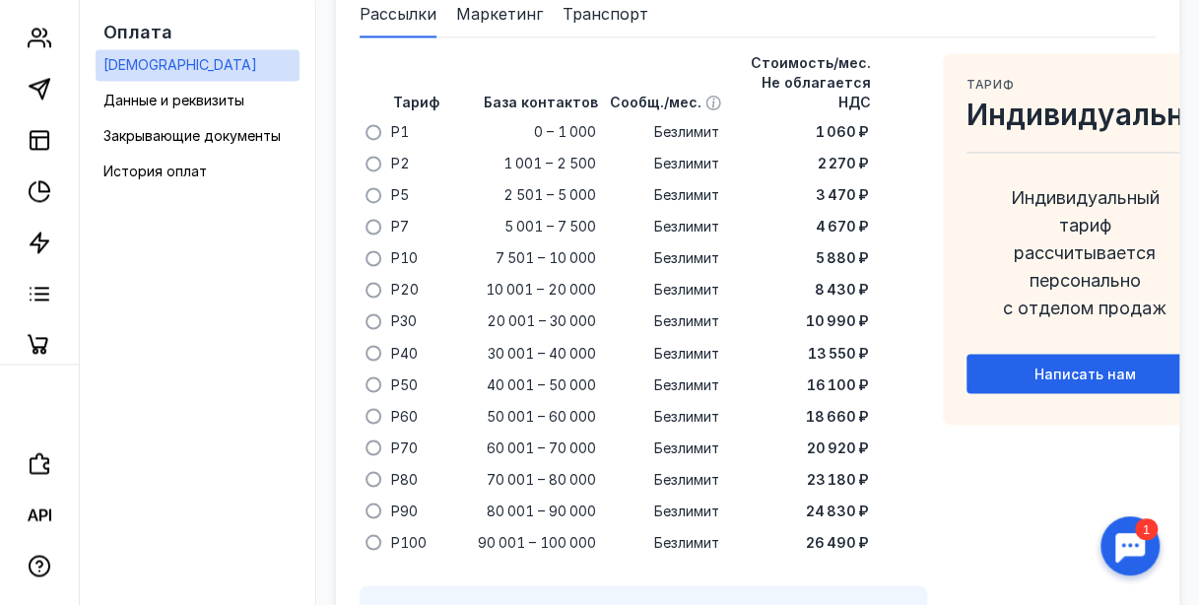
scroll to position [1463, 0]
